Goal: Transaction & Acquisition: Purchase product/service

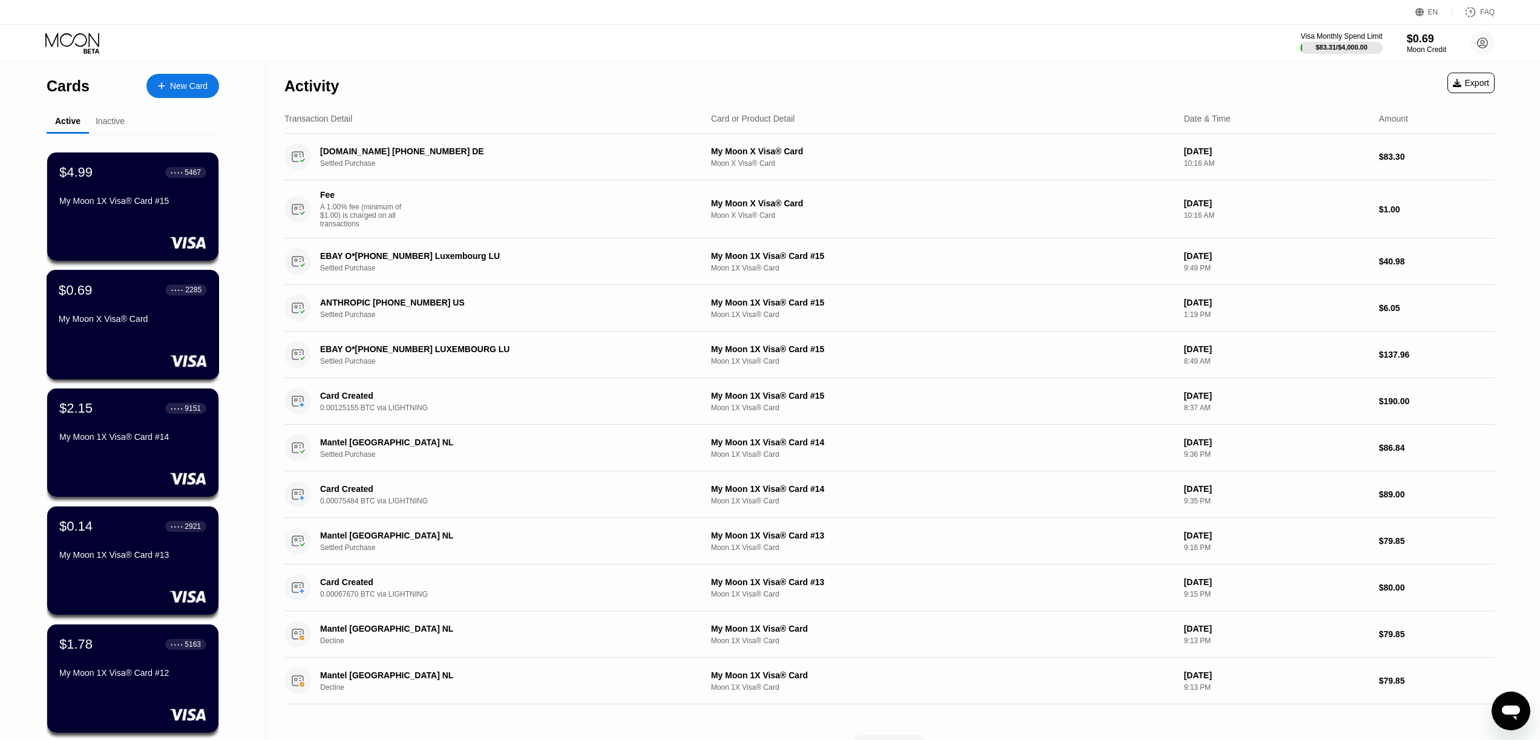
click at [126, 349] on div "$0.69 ● ● ● ● 2285 My Moon X Visa® Card" at bounding box center [133, 325] width 173 height 110
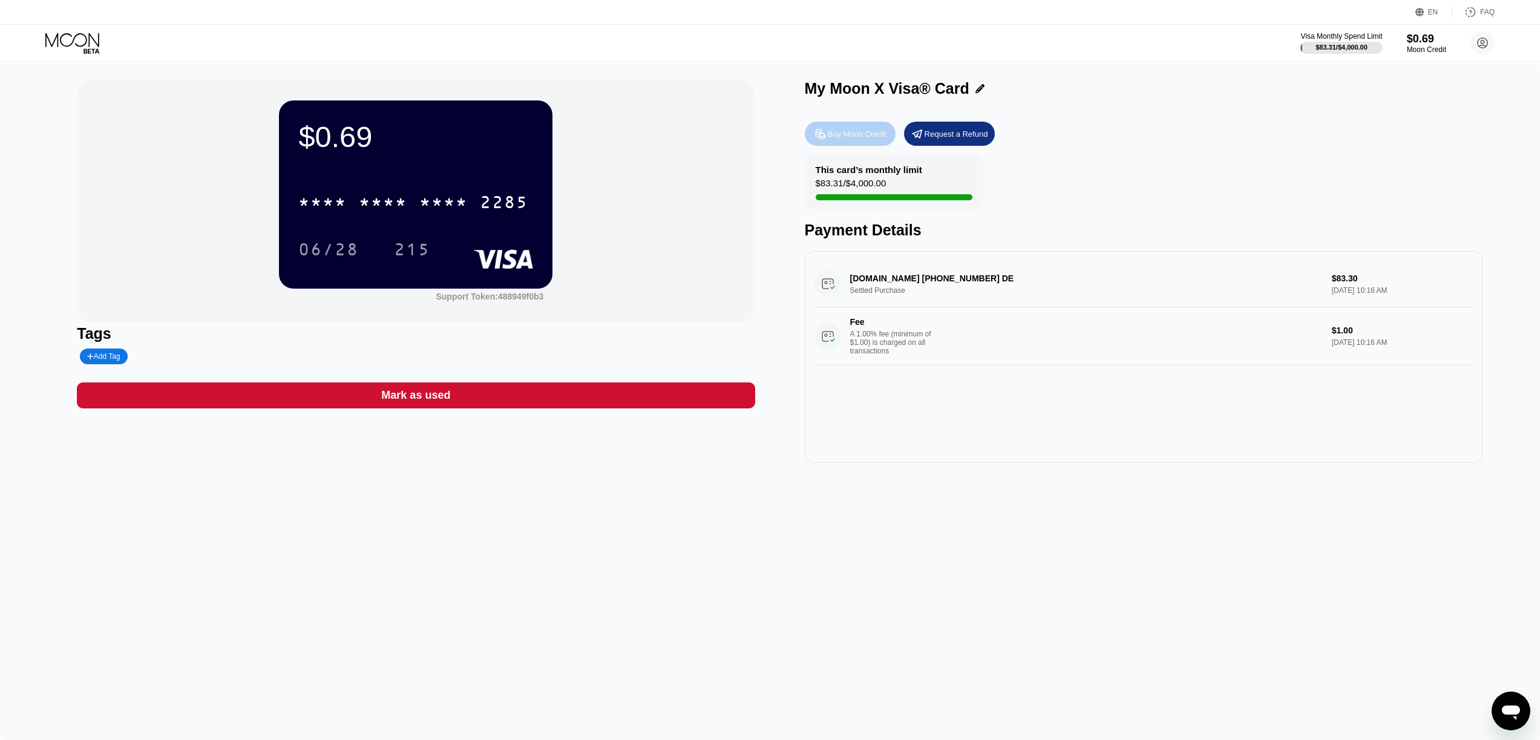
click at [845, 134] on div "Buy Moon Credit" at bounding box center [857, 134] width 59 height 10
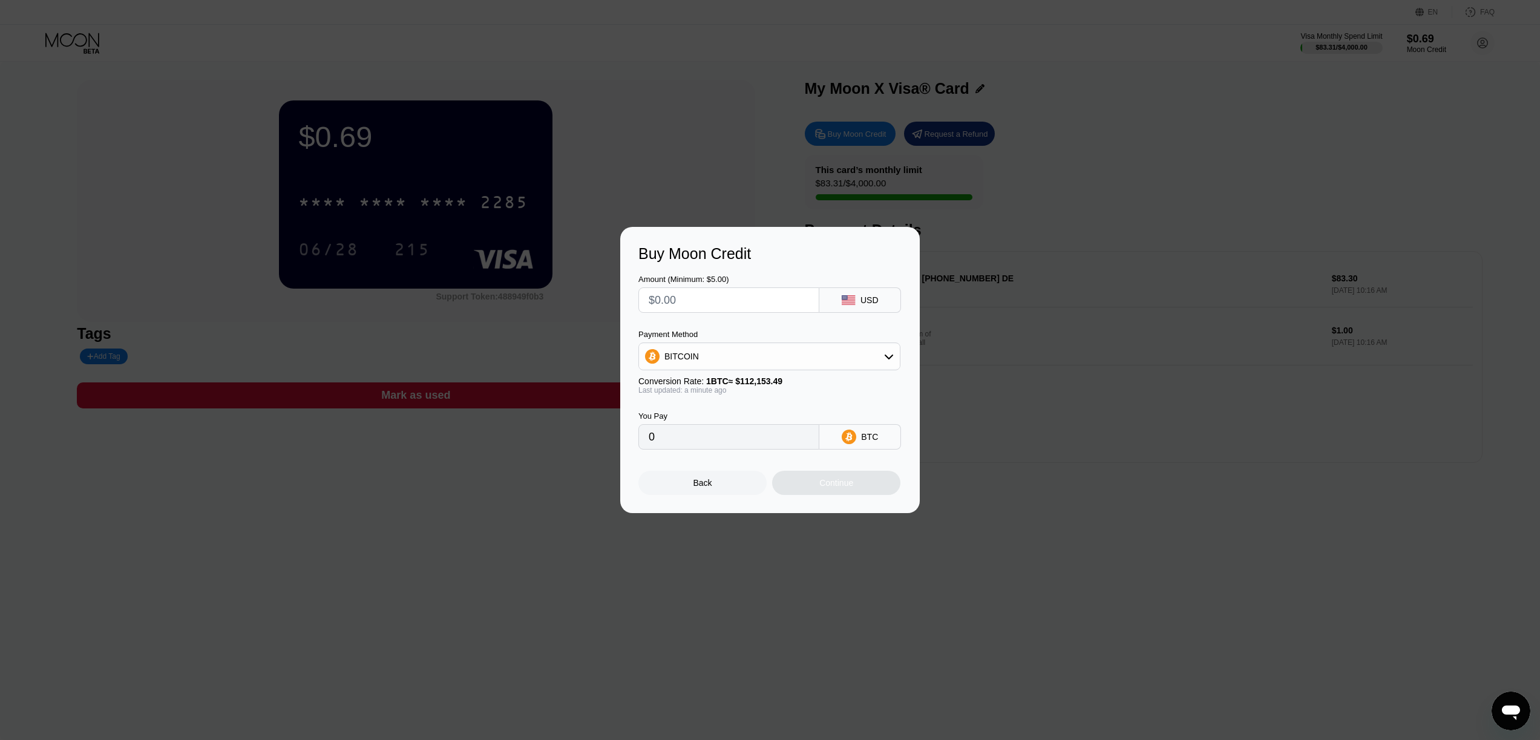
click at [736, 304] on input "text" at bounding box center [729, 300] width 160 height 24
type input "$8"
type input "0.00007134"
click at [844, 301] on icon at bounding box center [849, 300] width 14 height 10
click at [726, 307] on input "$8" at bounding box center [729, 300] width 160 height 24
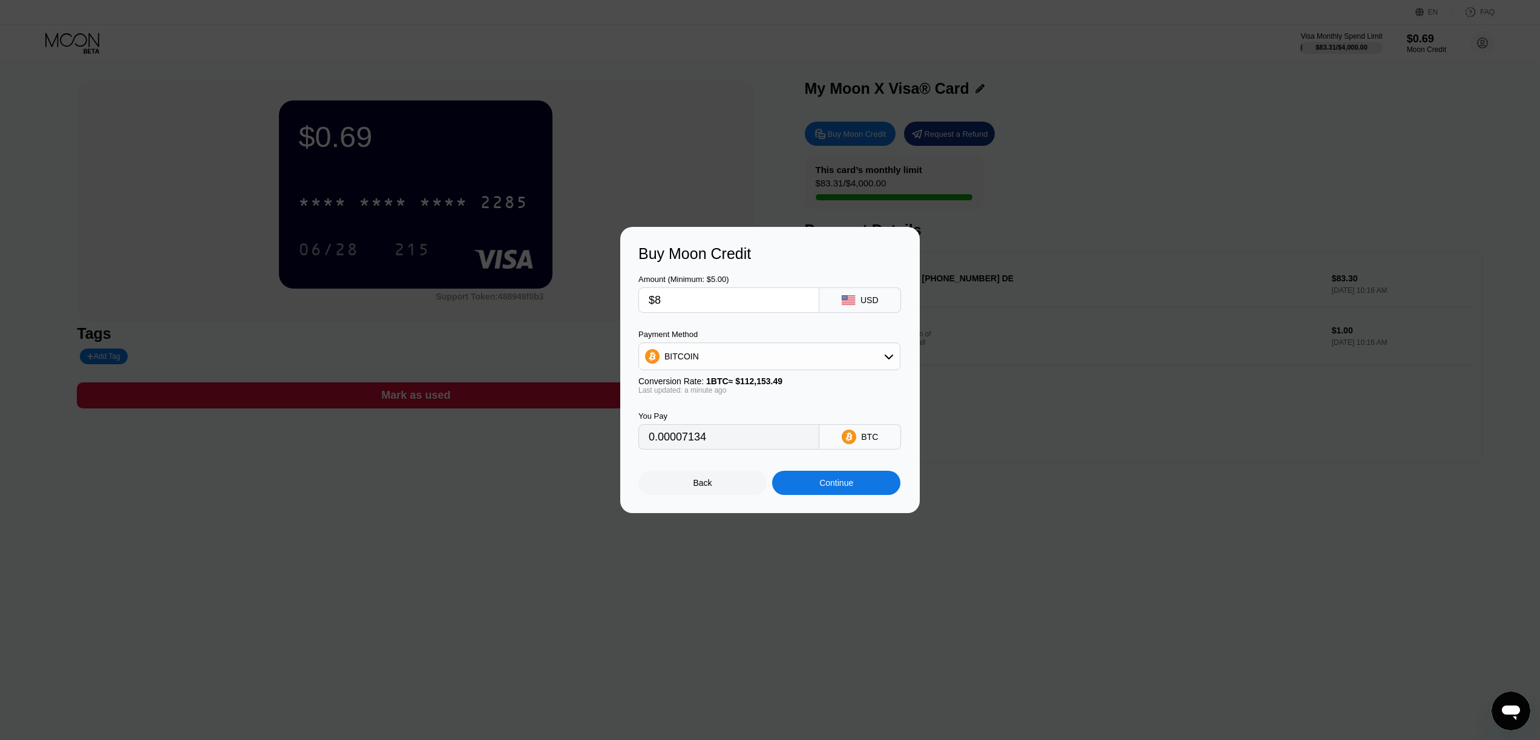
type input "$80"
type input "0.00071331"
type input "$80"
click at [816, 483] on div "Continue" at bounding box center [836, 483] width 128 height 24
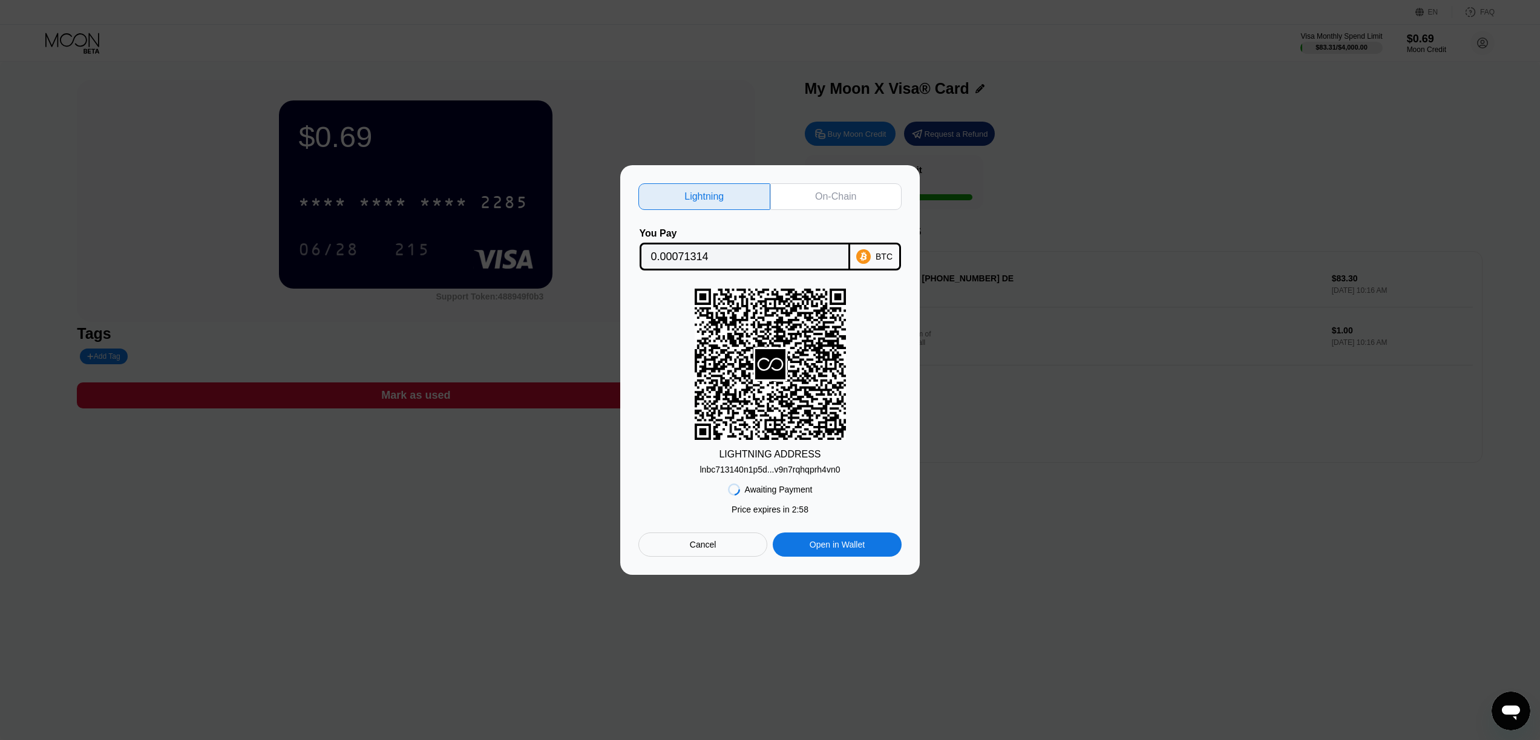
click at [793, 469] on div "lnbc713140n1p5d...v9n7rqhqprh4vn0" at bounding box center [770, 470] width 140 height 10
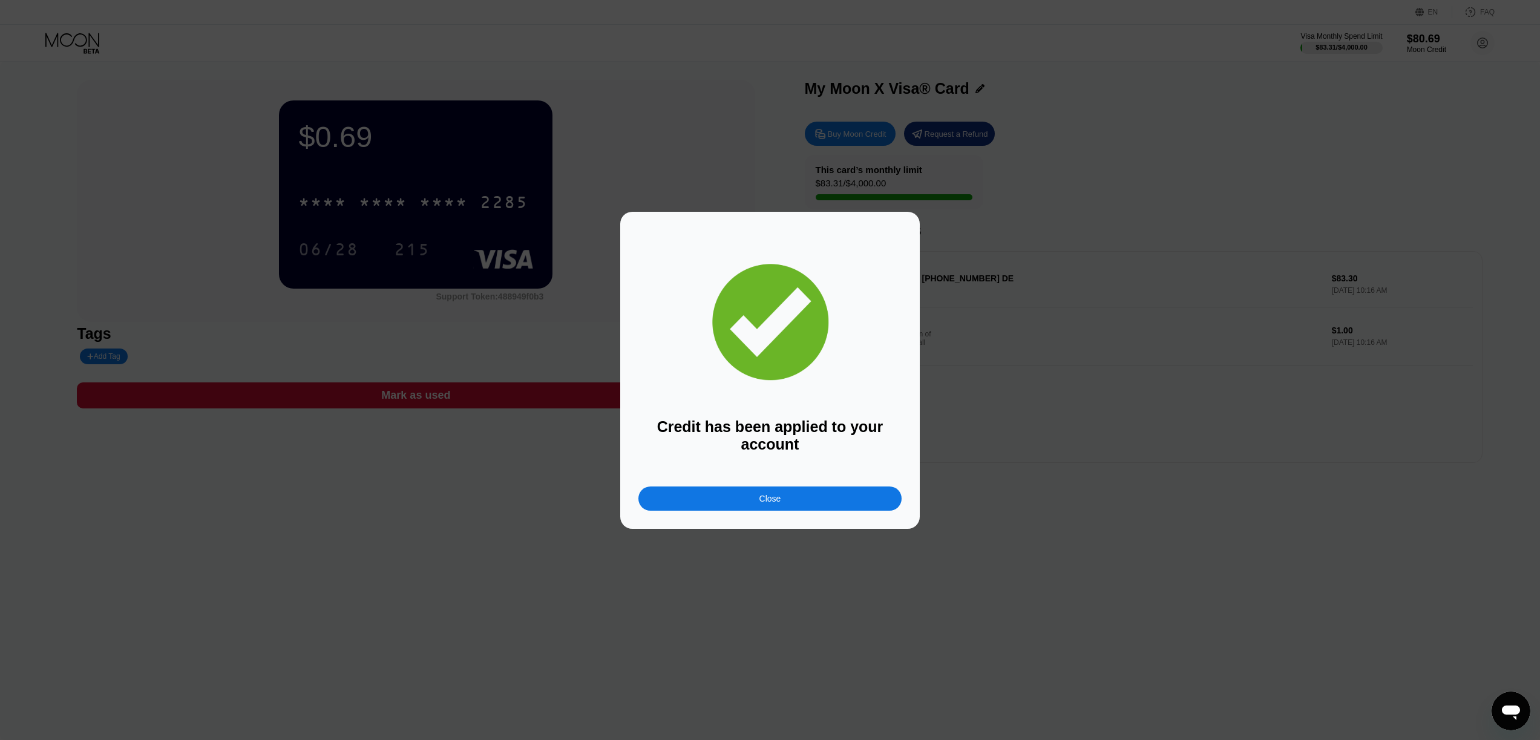
click at [800, 497] on div "Close" at bounding box center [769, 498] width 263 height 24
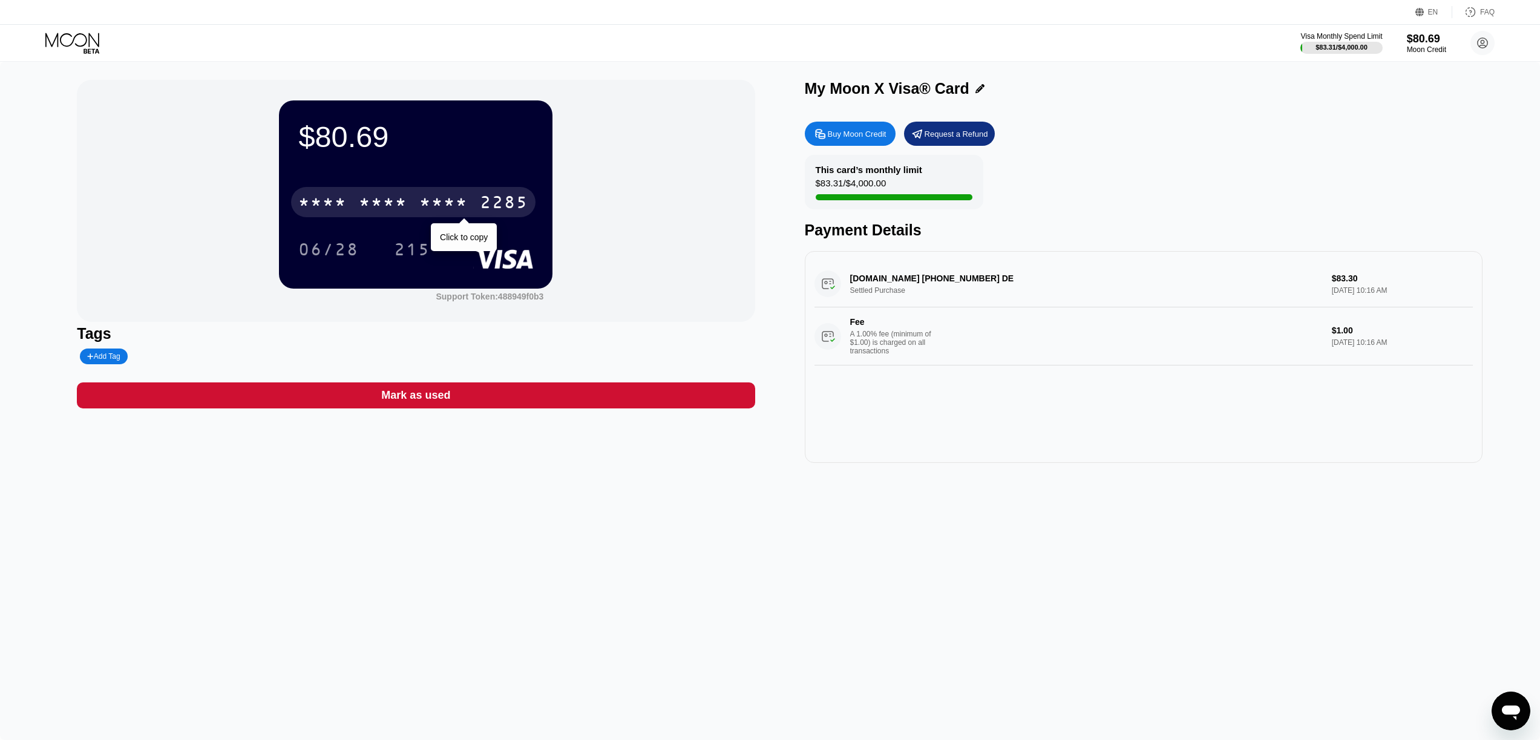
click at [473, 205] on div "* * * * * * * * * * * * 2285" at bounding box center [413, 202] width 244 height 30
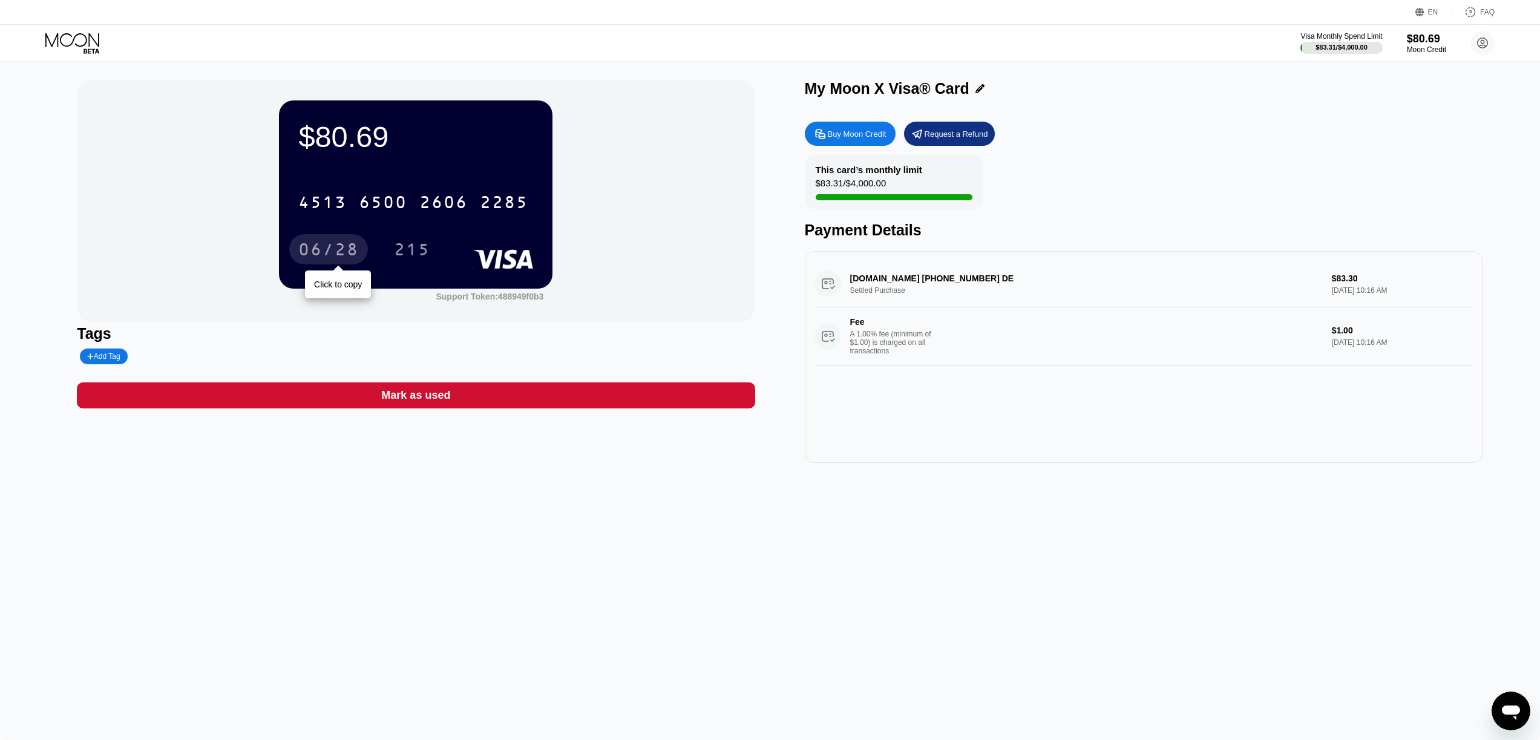
click at [327, 249] on div "06/28" at bounding box center [328, 250] width 61 height 19
